Goal: Navigation & Orientation: Find specific page/section

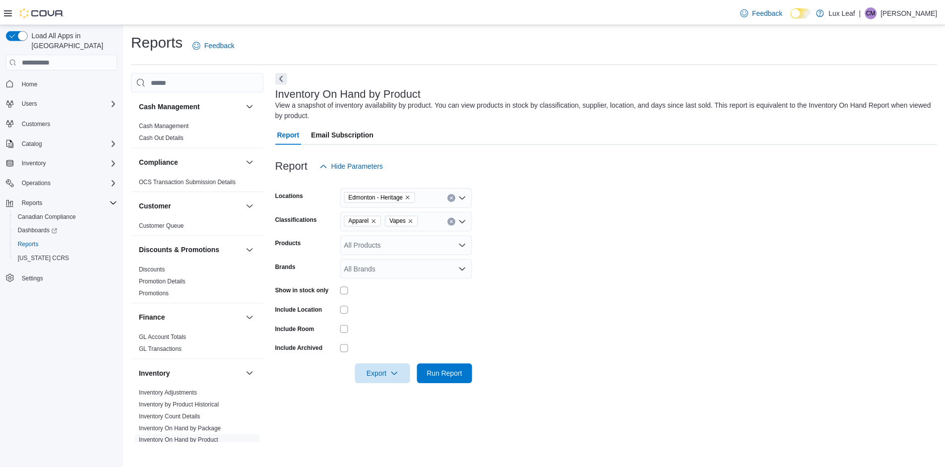
scroll to position [99, 0]
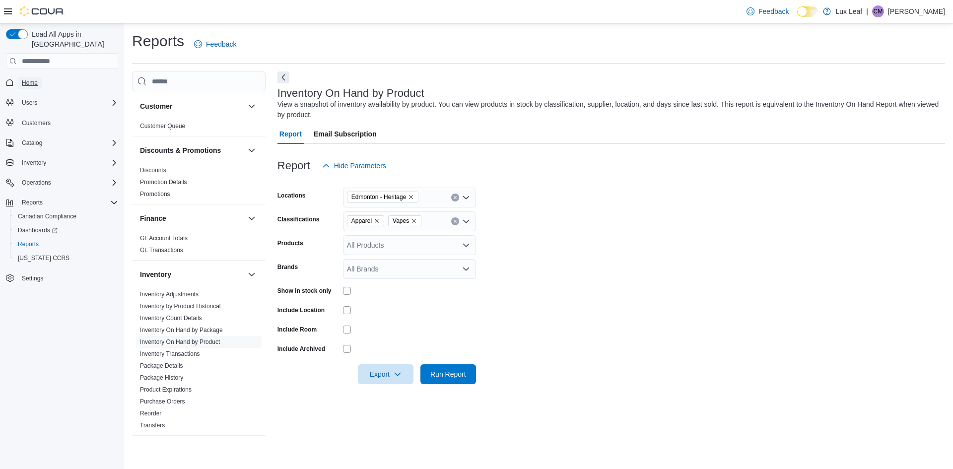
click at [40, 77] on link "Home" at bounding box center [30, 83] width 24 height 12
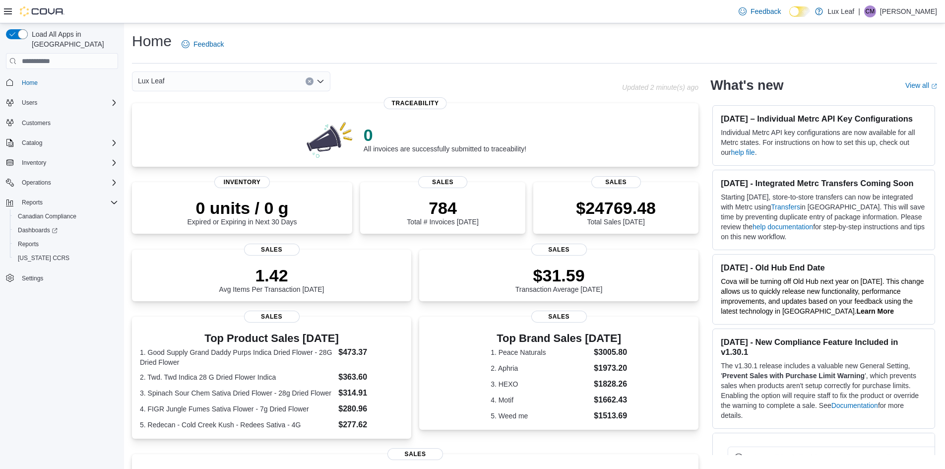
click at [321, 79] on icon "Open list of options" at bounding box center [321, 81] width 8 height 8
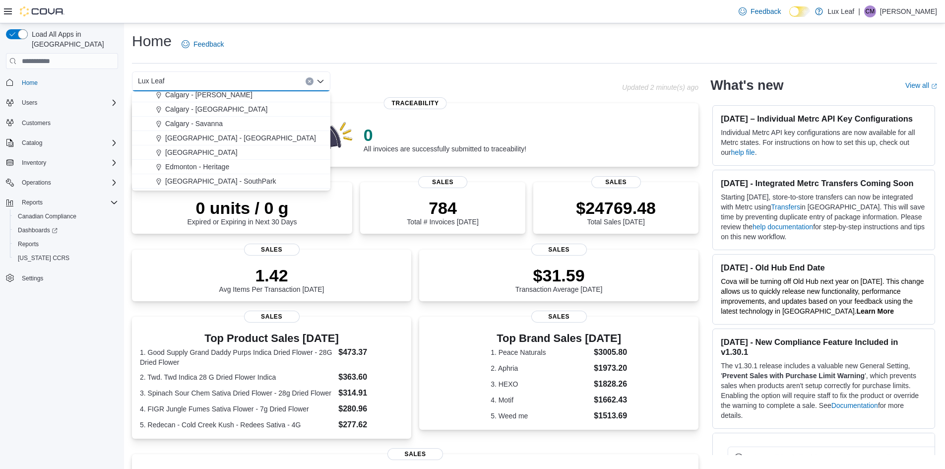
scroll to position [50, 0]
click at [229, 165] on span "[GEOGRAPHIC_DATA] - SouthPark" at bounding box center [220, 164] width 111 height 10
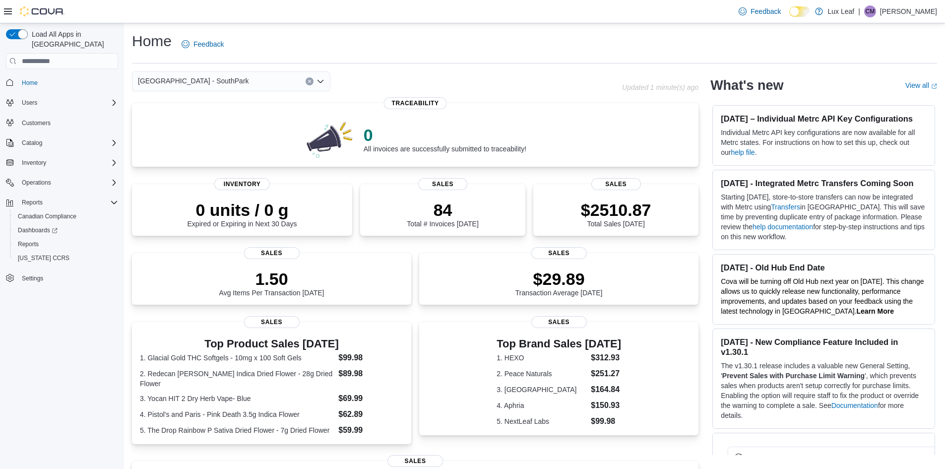
click at [322, 81] on icon "Open list of options" at bounding box center [321, 81] width 6 height 3
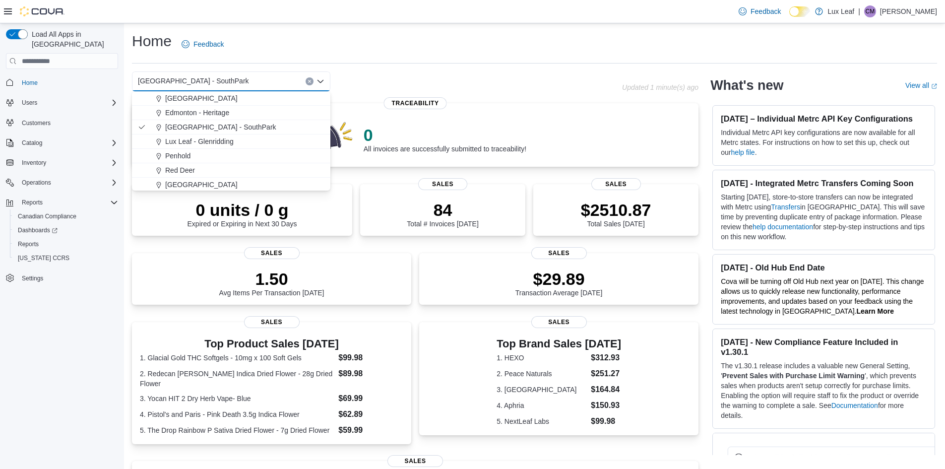
scroll to position [88, 0]
click at [224, 113] on span "Edmonton - Heritage" at bounding box center [197, 111] width 64 height 10
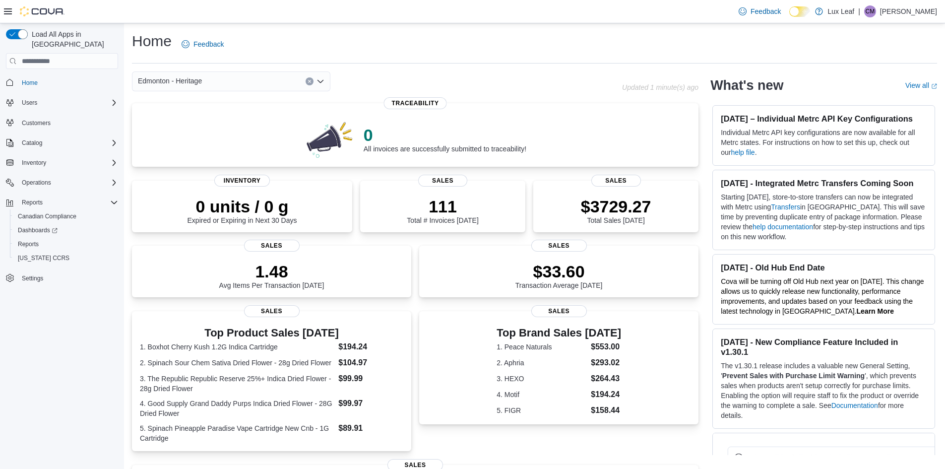
click at [323, 82] on icon "Open list of options" at bounding box center [321, 81] width 8 height 8
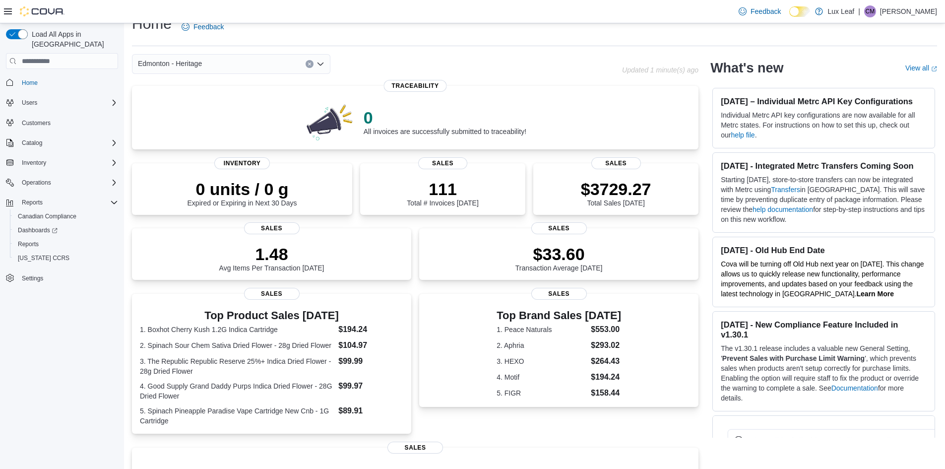
scroll to position [0, 0]
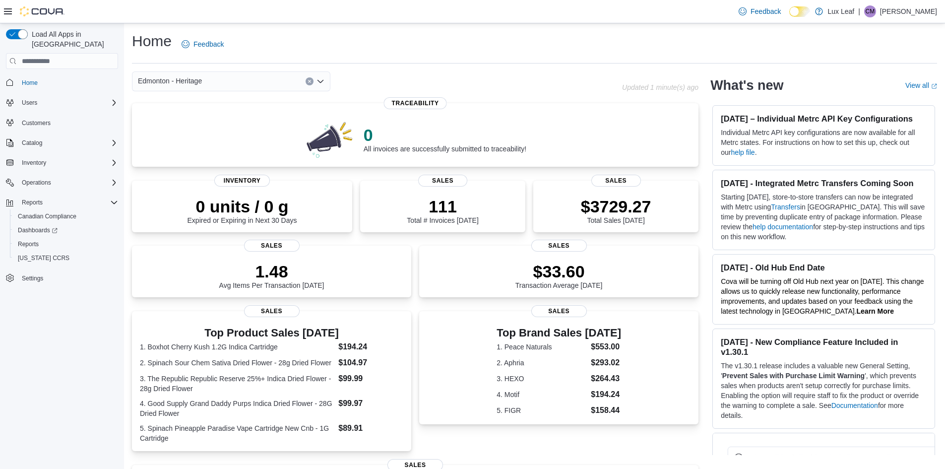
click at [322, 79] on icon "Open list of options" at bounding box center [321, 81] width 8 height 8
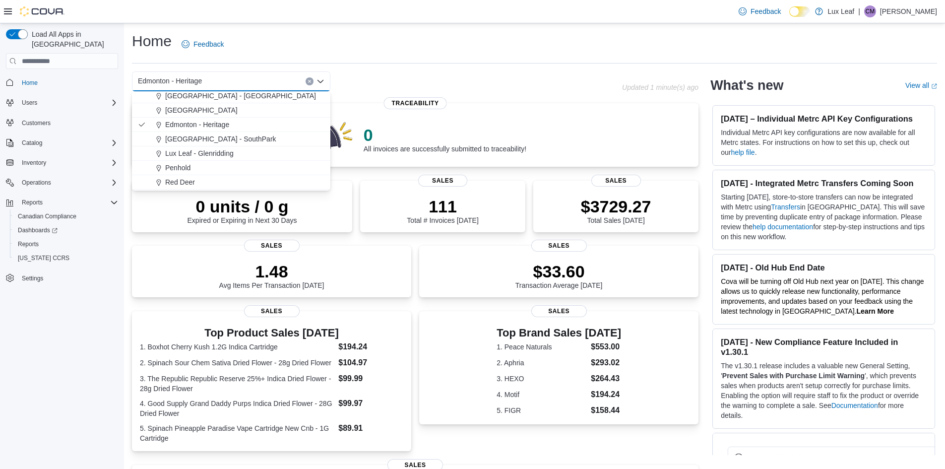
scroll to position [88, 0]
click at [193, 168] on span "Red Deer" at bounding box center [180, 169] width 30 height 10
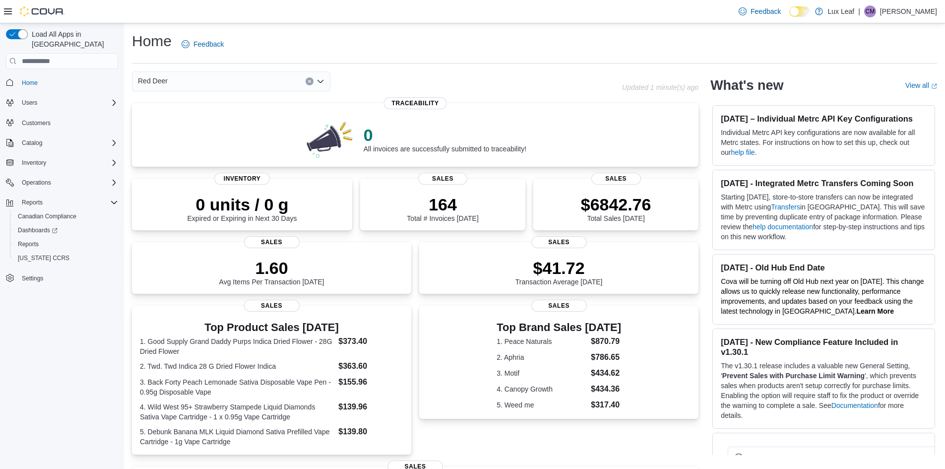
click at [311, 85] on button "Clear input" at bounding box center [310, 81] width 8 height 8
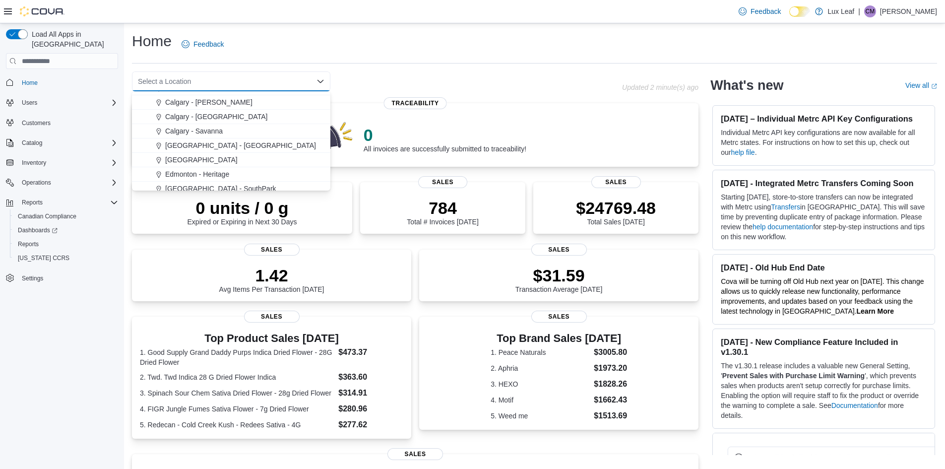
scroll to position [50, 0]
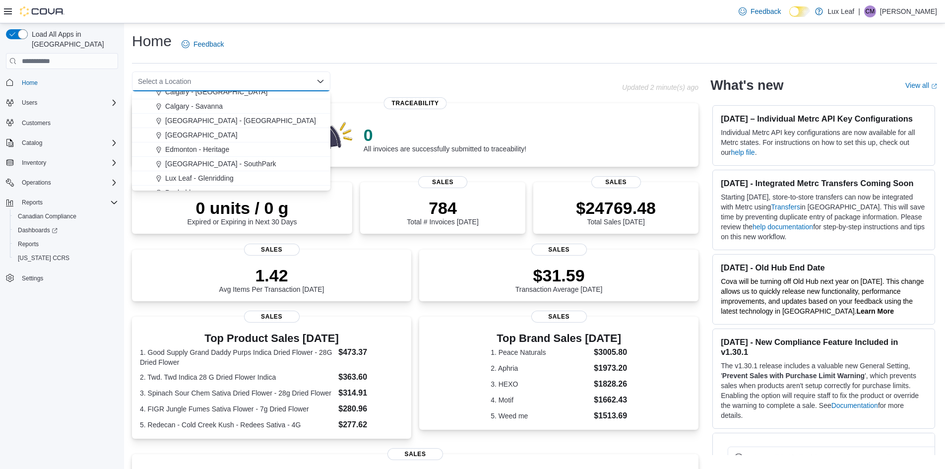
click at [364, 69] on div "Home Feedback Select a Location Combo box. Selected. Combo box input. Select a …" at bounding box center [534, 344] width 821 height 643
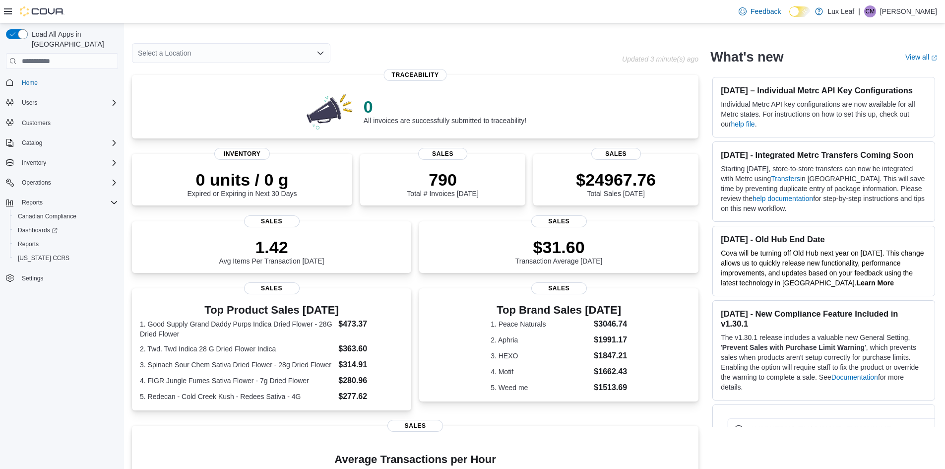
scroll to position [0, 0]
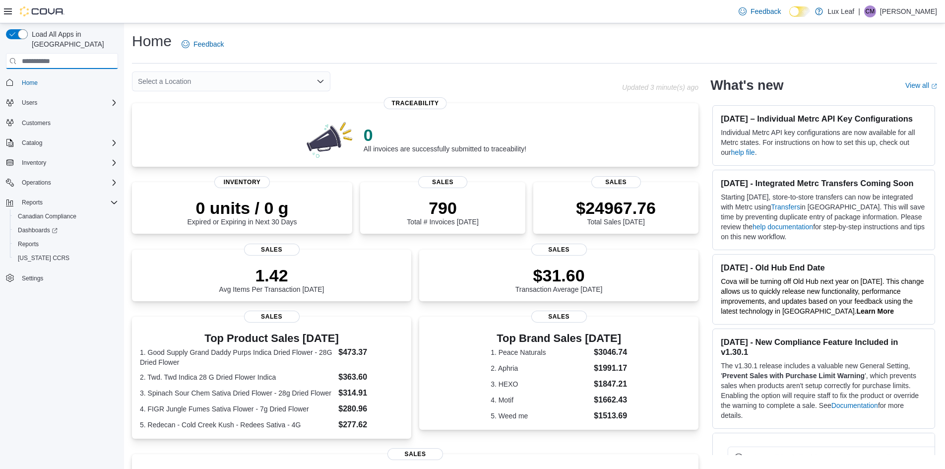
click at [42, 54] on input "search" at bounding box center [62, 61] width 112 height 16
type input "*******"
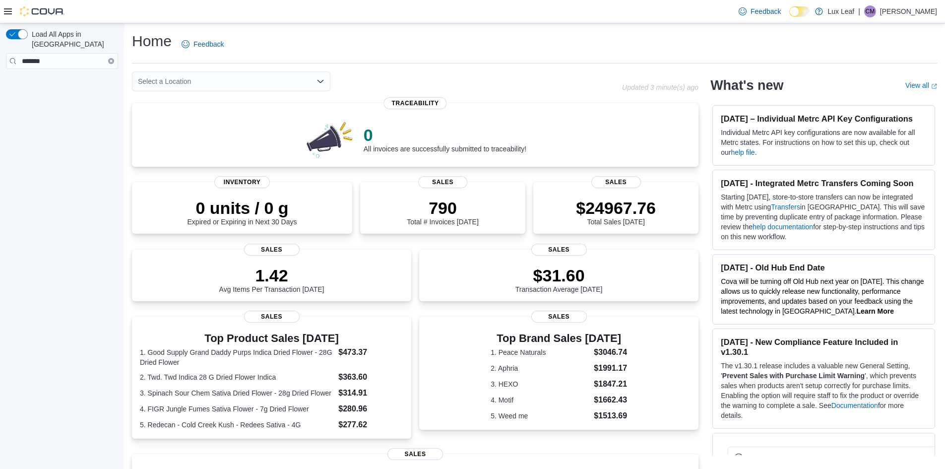
click at [112, 58] on button "Clear input" at bounding box center [111, 61] width 6 height 6
